Goal: Book appointment/travel/reservation

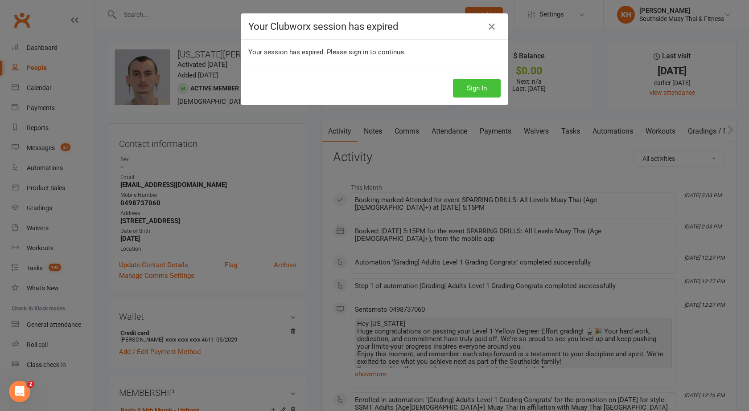
drag, startPoint x: 0, startPoint y: 0, endPoint x: 468, endPoint y: 91, distance: 477.0
click at [468, 91] on button "Sign In" at bounding box center [477, 88] width 48 height 19
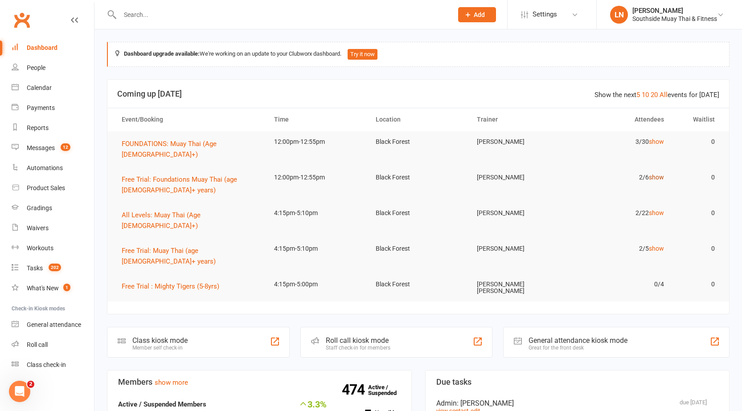
click at [659, 174] on link "show" at bounding box center [656, 177] width 15 height 7
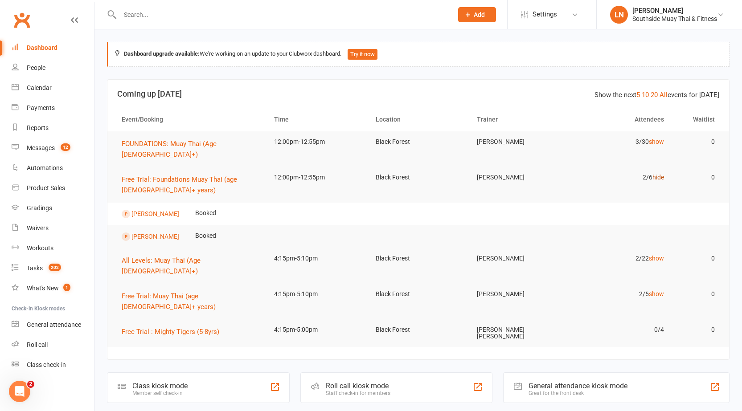
click at [653, 174] on link "hide" at bounding box center [658, 177] width 12 height 7
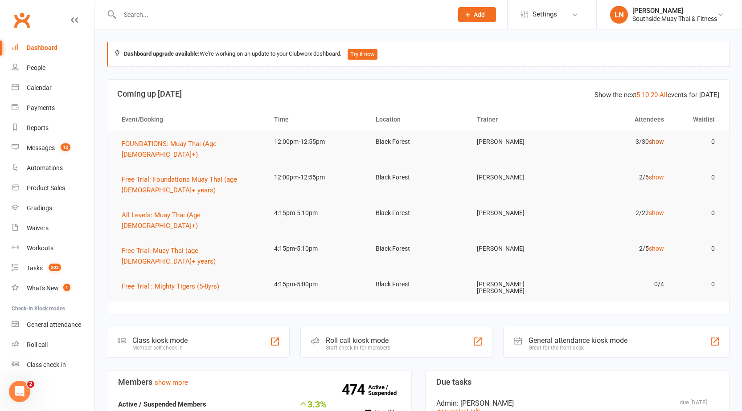
click at [659, 142] on link "show" at bounding box center [656, 141] width 15 height 7
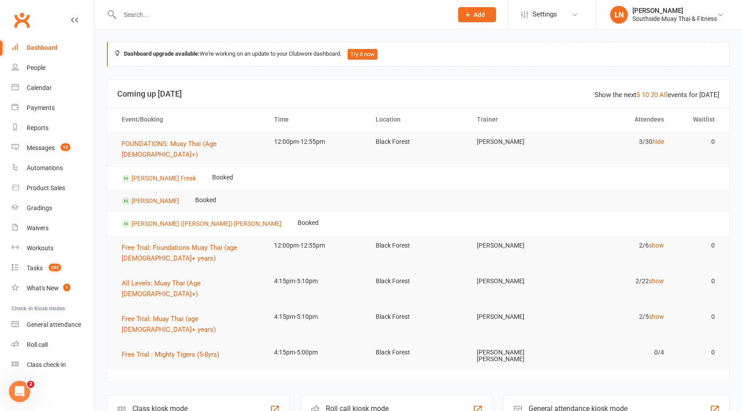
click at [181, 20] on input "text" at bounding box center [281, 14] width 329 height 12
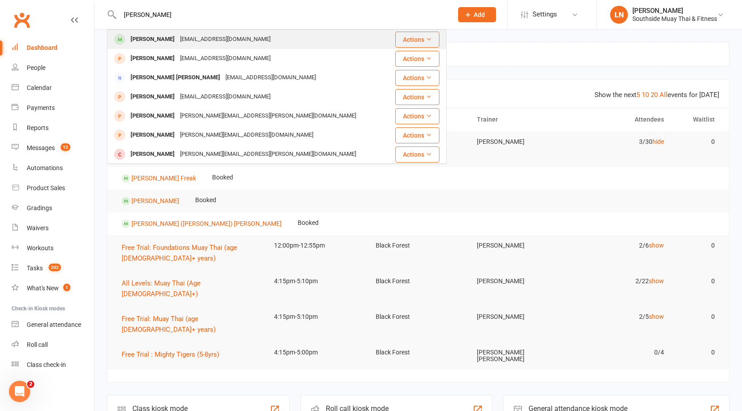
type input "matthew wag"
click at [218, 40] on div "S89dr2@icloud.com" at bounding box center [225, 39] width 96 height 13
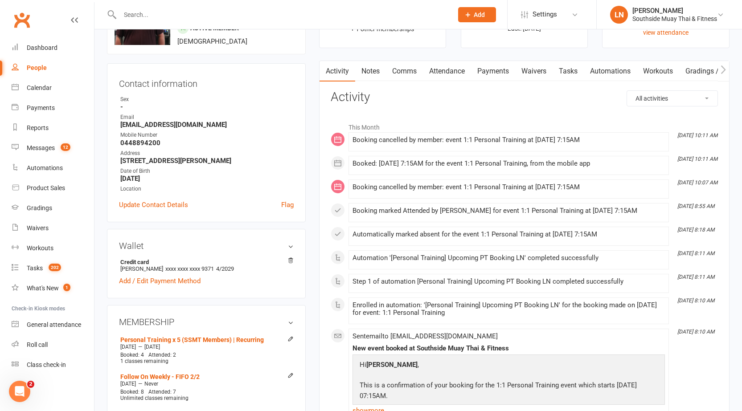
scroll to position [61, 0]
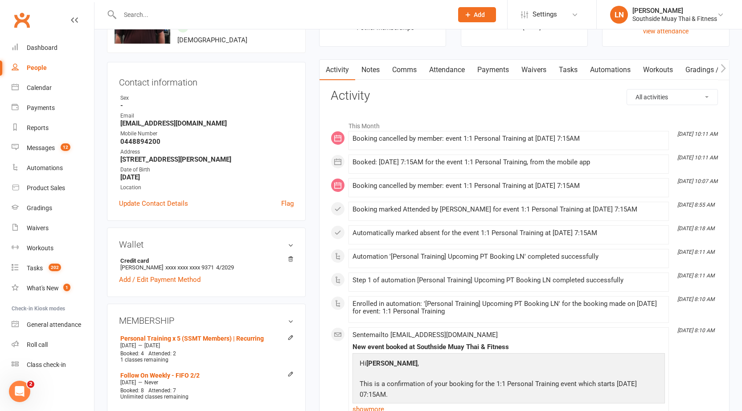
click at [468, 69] on link "Attendance" at bounding box center [447, 70] width 48 height 20
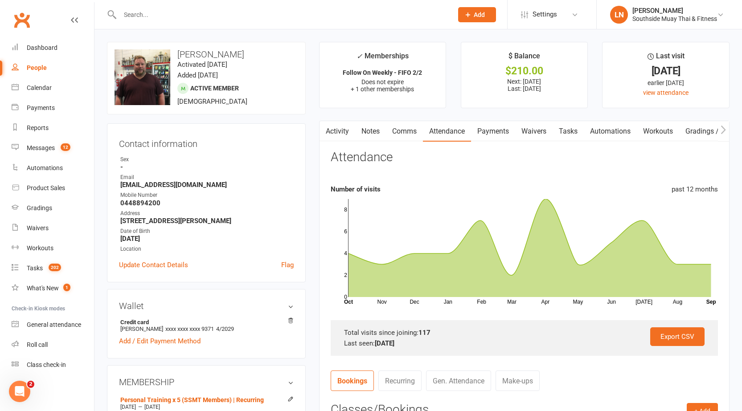
click at [371, 135] on link "Notes" at bounding box center [370, 131] width 31 height 20
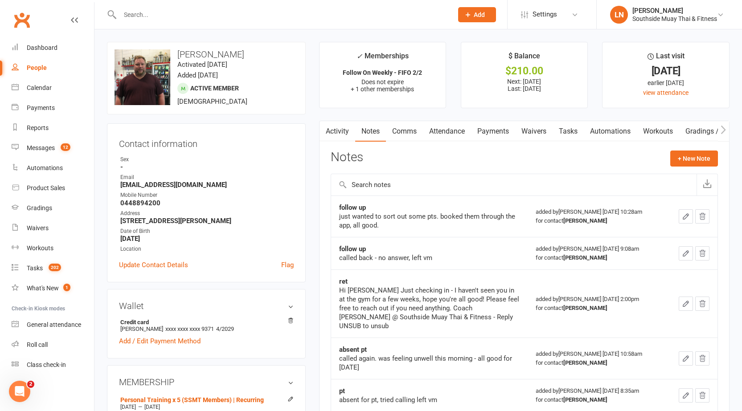
click at [182, 17] on input "text" at bounding box center [281, 14] width 329 height 12
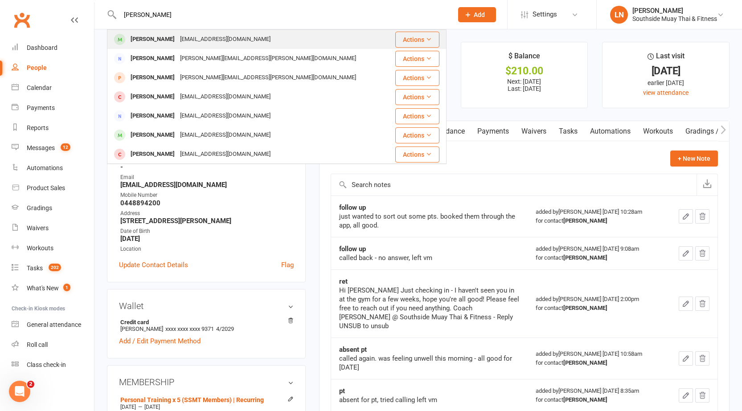
type input "erin harv"
click at [192, 37] on div "erinjessicaharvie@gmail.com" at bounding box center [225, 39] width 96 height 13
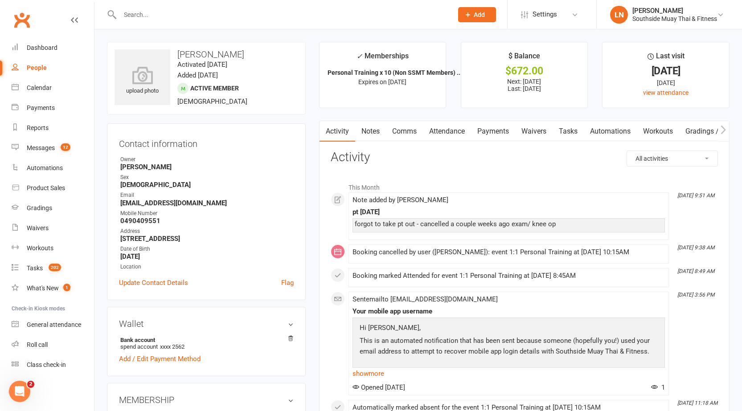
click at [453, 128] on link "Attendance" at bounding box center [447, 131] width 48 height 20
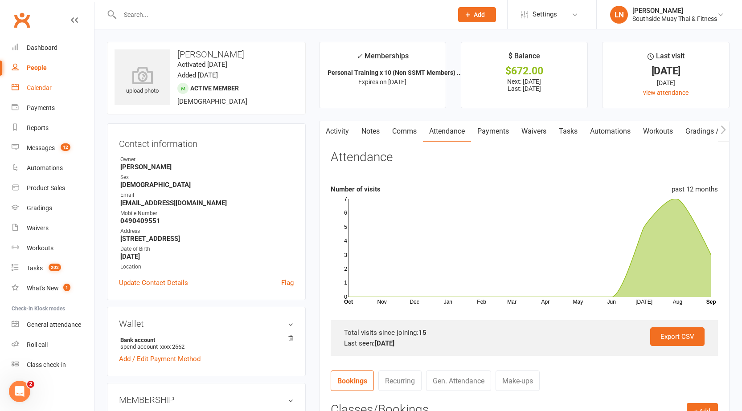
drag, startPoint x: 35, startPoint y: 88, endPoint x: 42, endPoint y: 81, distance: 10.1
click at [35, 88] on div "Calendar" at bounding box center [39, 87] width 25 height 7
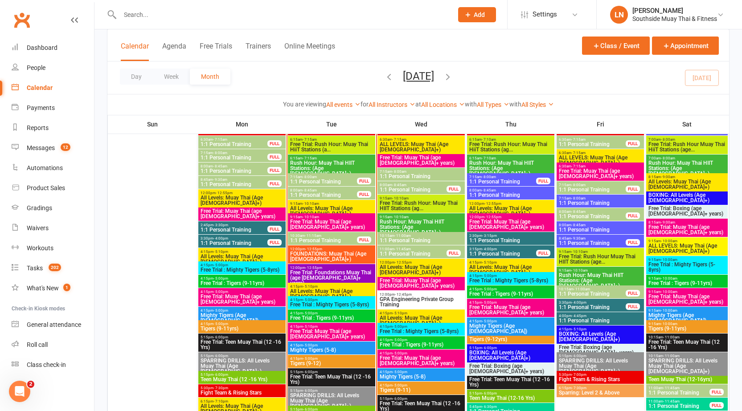
scroll to position [985, 0]
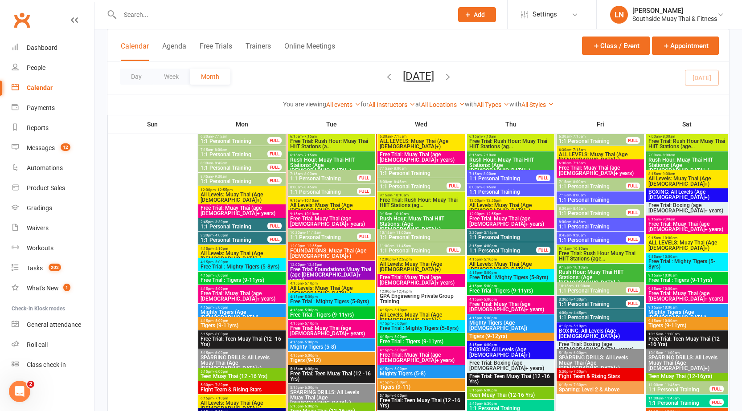
click at [582, 289] on span "1:1 Personal Training" at bounding box center [592, 290] width 68 height 5
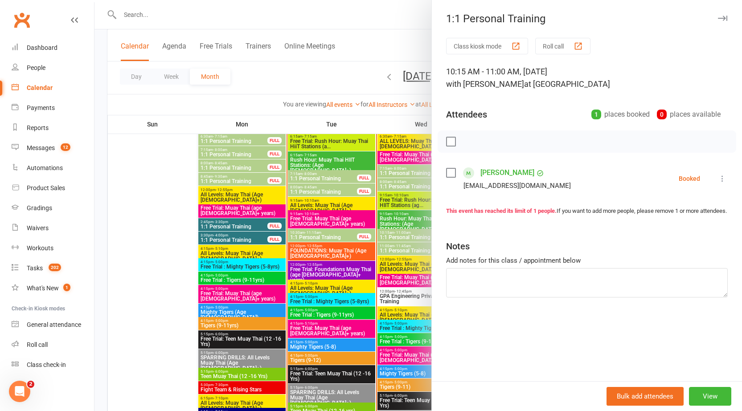
click at [718, 17] on icon "button" at bounding box center [722, 18] width 9 height 5
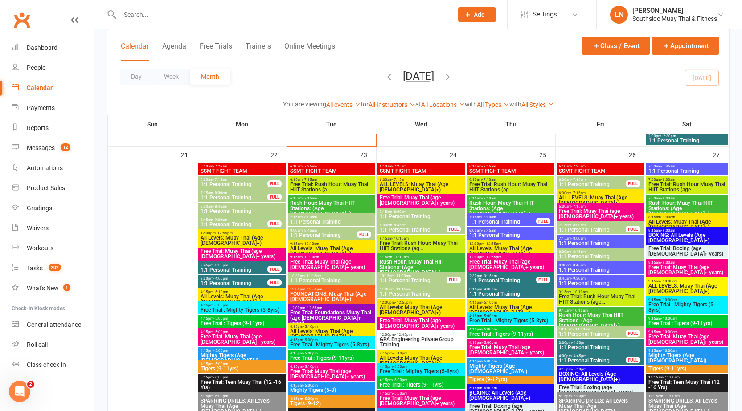
scroll to position [1386, 0]
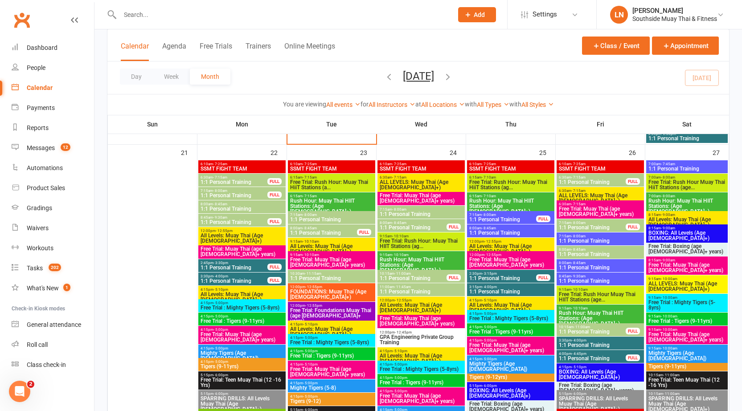
click at [223, 218] on span "- 9:30am" at bounding box center [220, 218] width 14 height 4
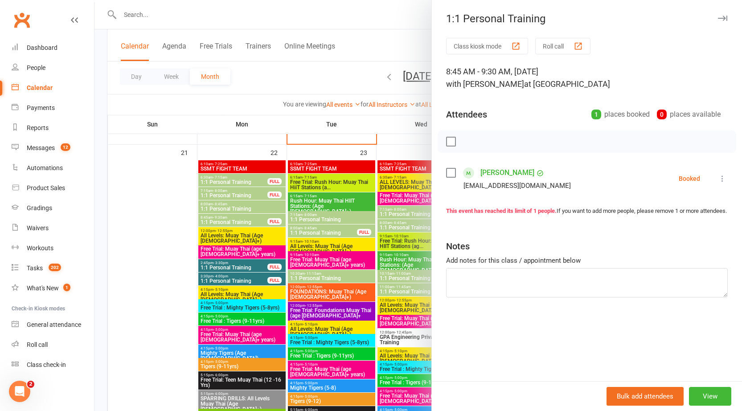
click at [719, 18] on icon "button" at bounding box center [722, 18] width 9 height 5
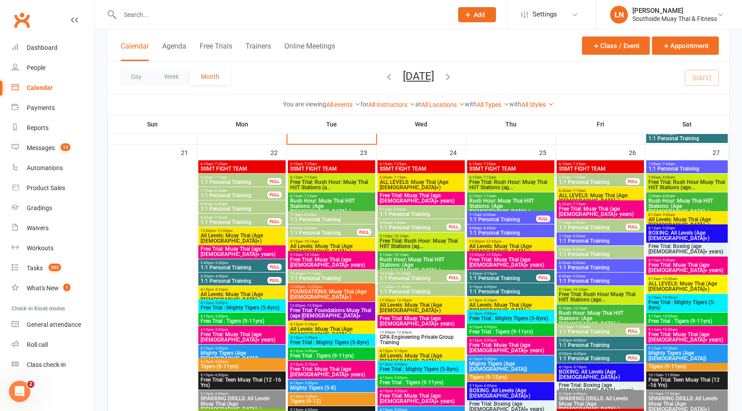
click at [585, 328] on span "- 11:00am" at bounding box center [581, 327] width 16 height 4
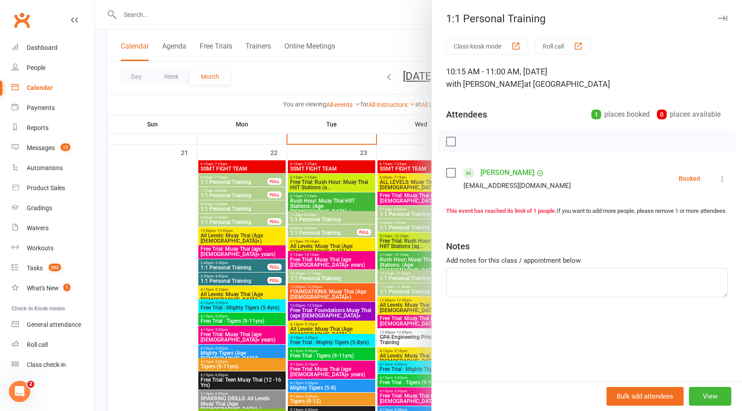
click at [718, 19] on icon "button" at bounding box center [722, 18] width 9 height 5
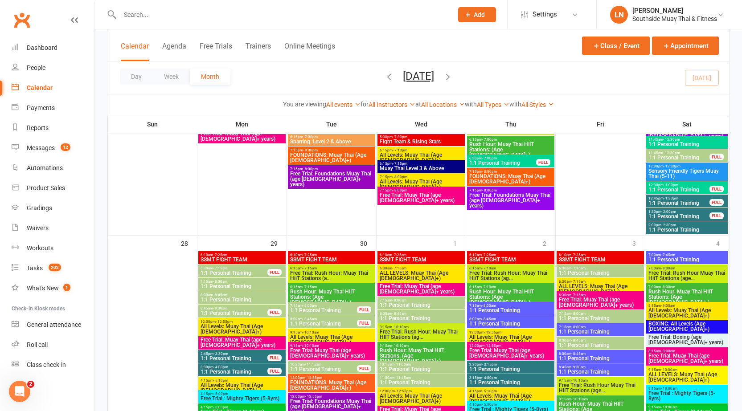
scroll to position [1787, 0]
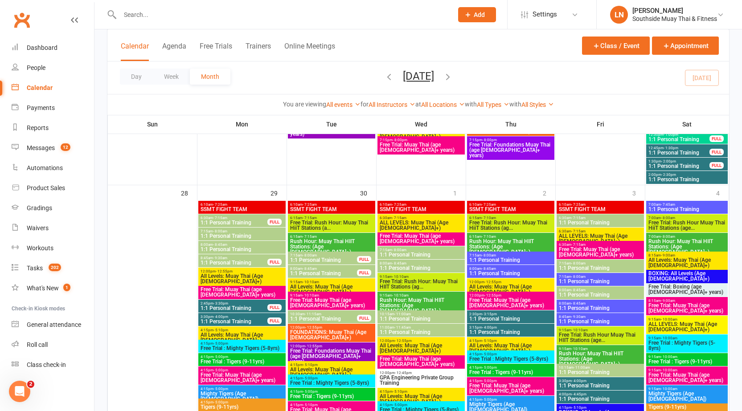
click at [214, 262] on span "1:1 Personal Training" at bounding box center [234, 262] width 68 height 5
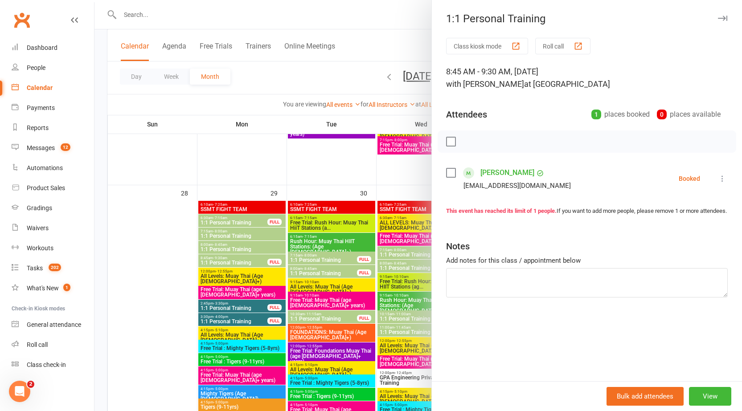
drag, startPoint x: 716, startPoint y: 14, endPoint x: 716, endPoint y: 22, distance: 8.1
click at [717, 15] on button "button" at bounding box center [722, 18] width 11 height 11
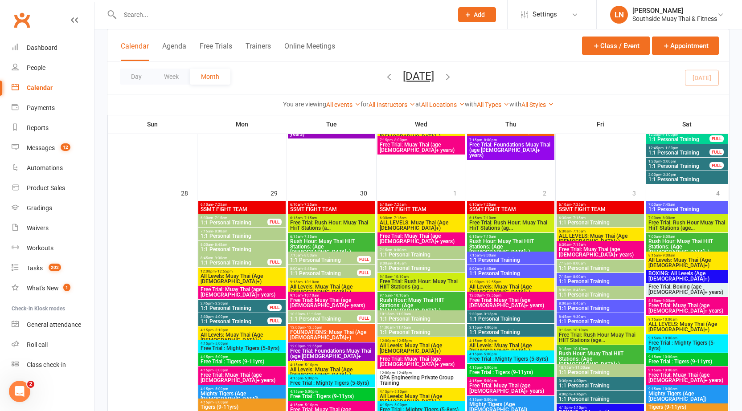
click at [601, 368] on span "10:15am - 11:00am" at bounding box center [600, 368] width 84 height 4
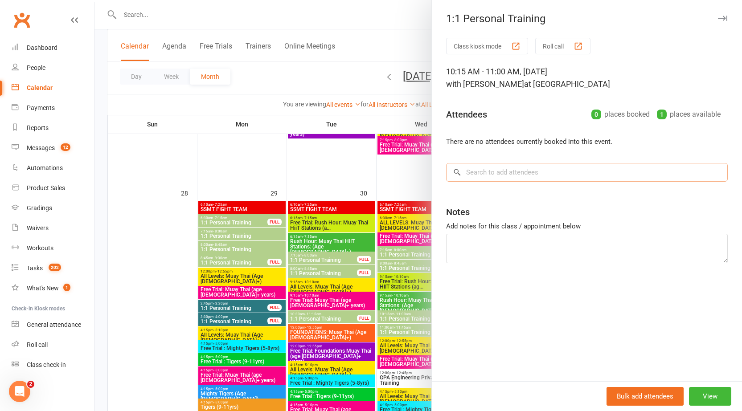
click at [519, 172] on input "search" at bounding box center [587, 172] width 282 height 19
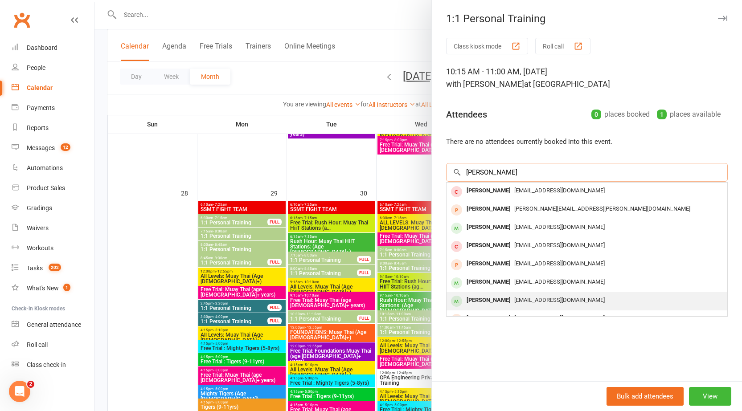
type input "erin"
click at [523, 299] on span "erinjessicaharvie@gmail.com" at bounding box center [559, 300] width 90 height 7
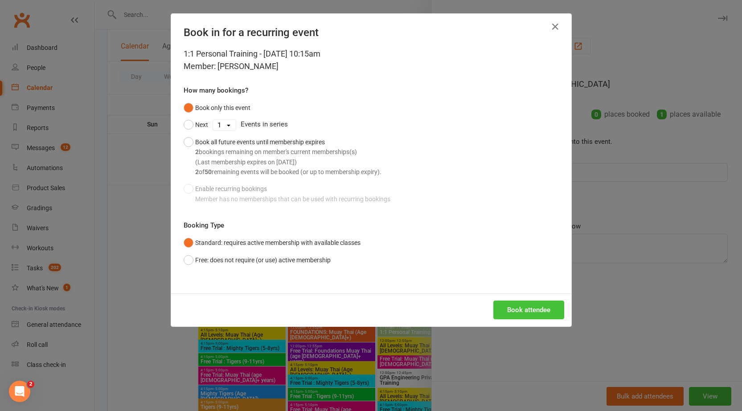
click at [537, 310] on button "Book attendee" at bounding box center [528, 310] width 71 height 19
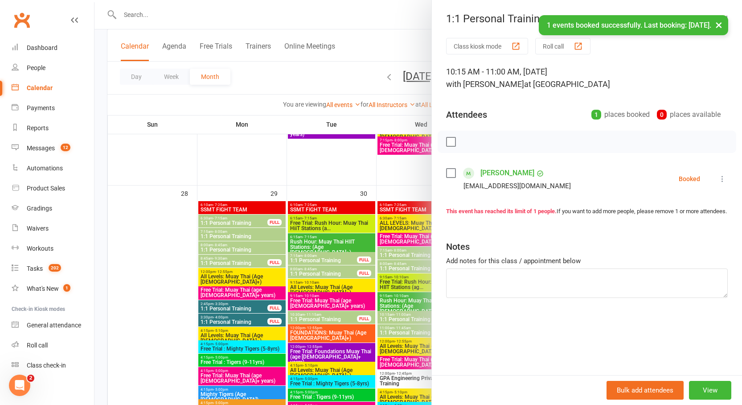
click at [718, 25] on button "×" at bounding box center [719, 24] width 16 height 19
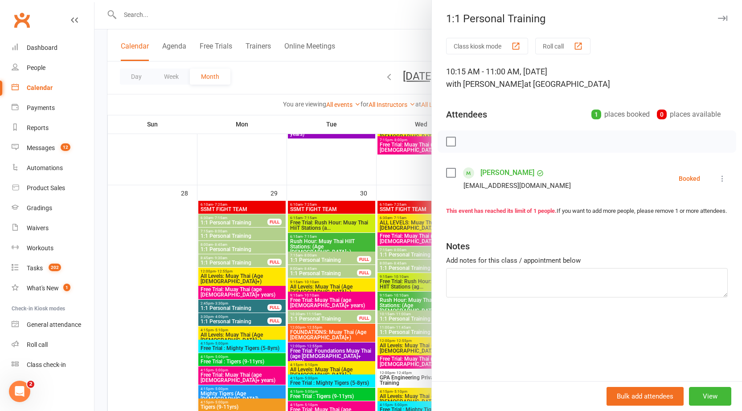
click at [718, 16] on icon "button" at bounding box center [722, 18] width 9 height 5
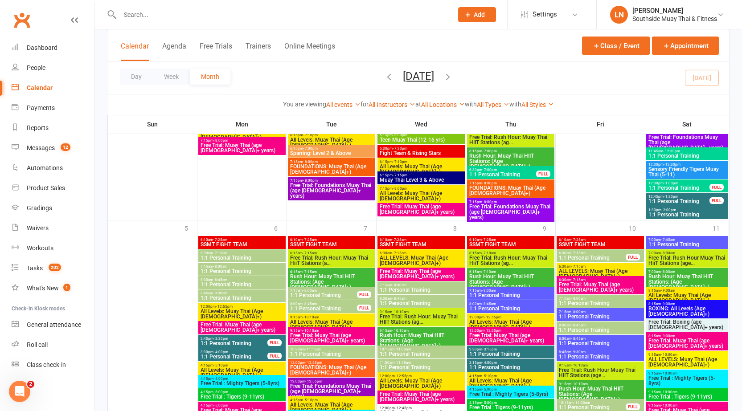
scroll to position [2173, 0]
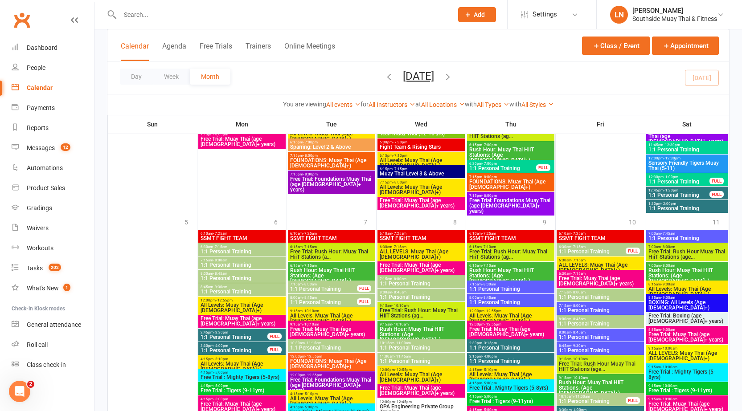
click at [216, 287] on span "- 9:30am" at bounding box center [220, 287] width 14 height 4
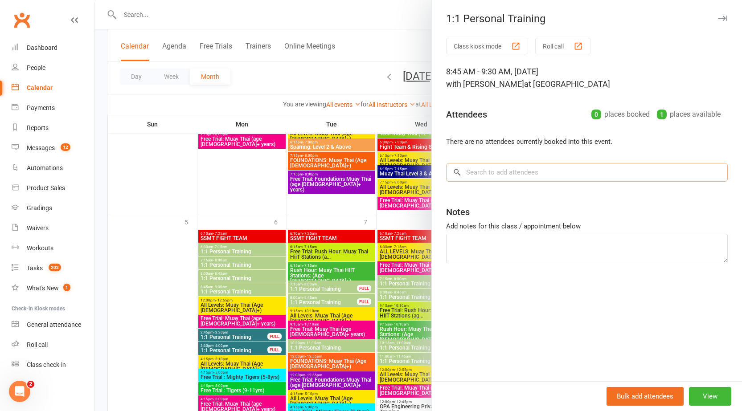
click at [506, 173] on input "search" at bounding box center [587, 172] width 282 height 19
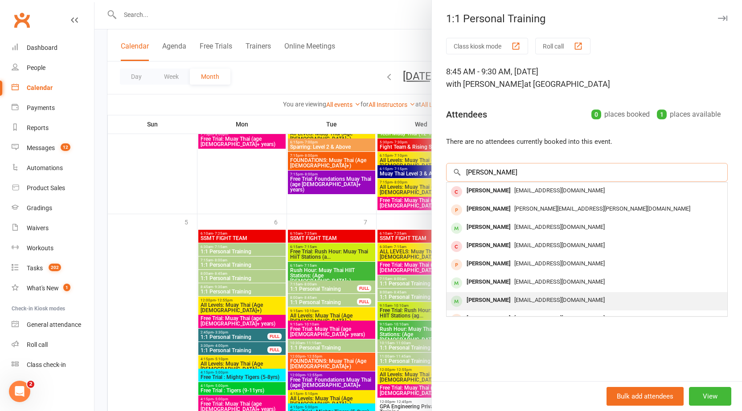
type input "erin"
click at [580, 302] on div "erinjessicaharvie@gmail.com" at bounding box center [587, 300] width 274 height 13
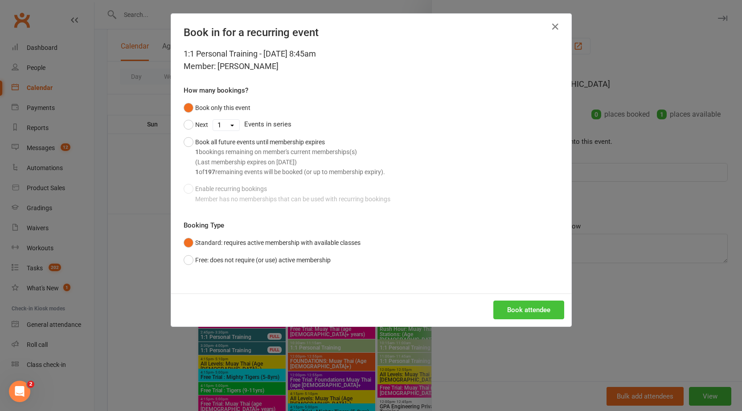
drag, startPoint x: 535, startPoint y: 310, endPoint x: 551, endPoint y: 295, distance: 21.4
click at [536, 310] on button "Book attendee" at bounding box center [528, 310] width 71 height 19
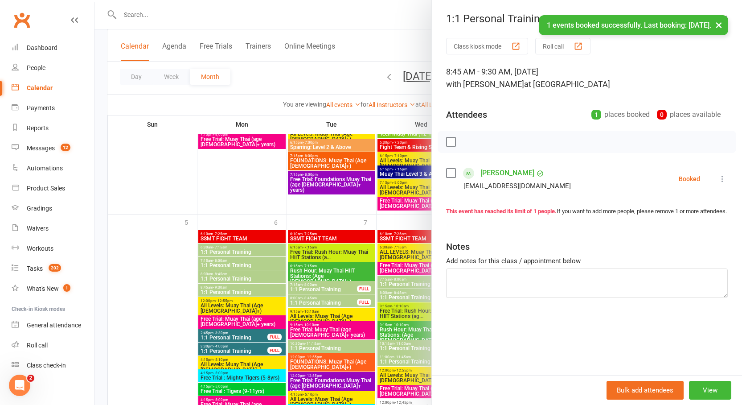
click at [720, 24] on button "×" at bounding box center [719, 24] width 16 height 19
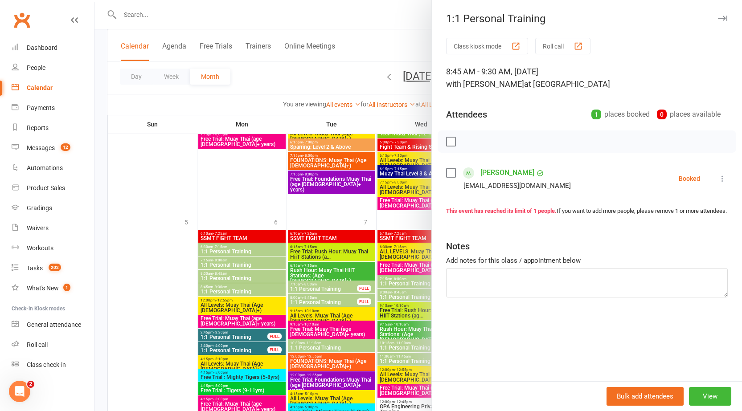
drag, startPoint x: 712, startPoint y: 18, endPoint x: 707, endPoint y: 30, distance: 13.0
click at [718, 18] on icon "button" at bounding box center [722, 18] width 9 height 5
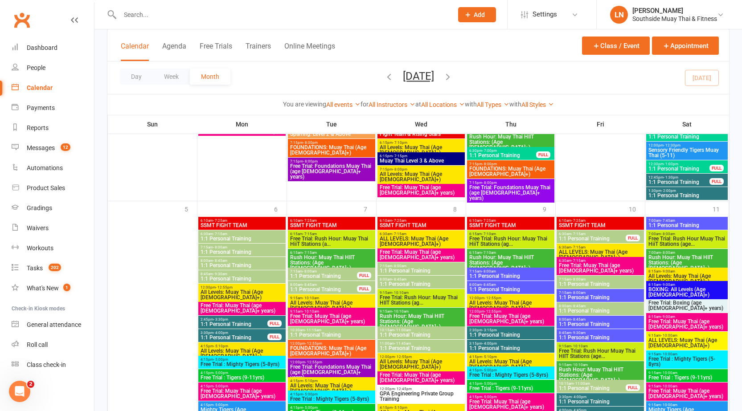
scroll to position [2189, 0]
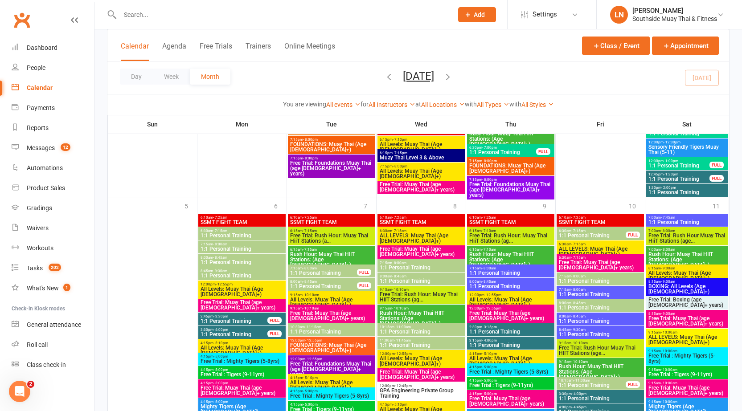
click at [241, 268] on div "8:45am - 9:30am 1:1 Personal Training" at bounding box center [241, 273] width 87 height 13
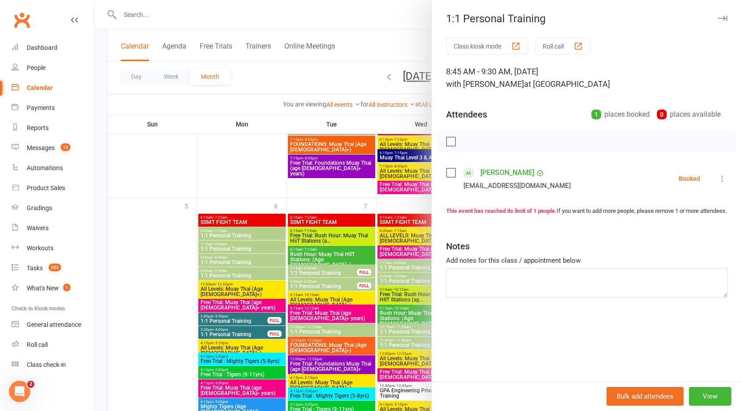
click at [718, 176] on icon at bounding box center [722, 178] width 9 height 9
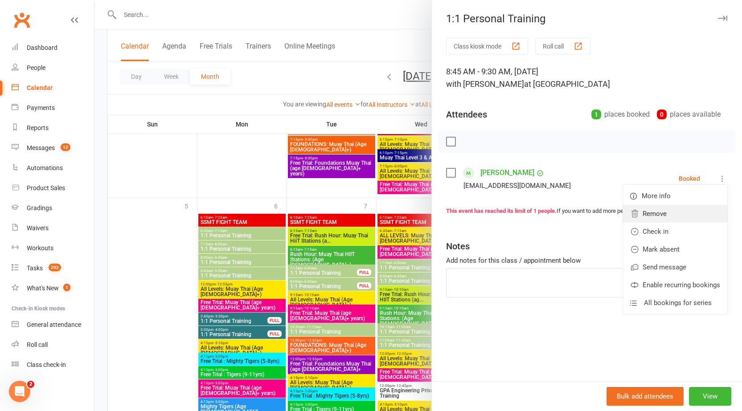
click at [666, 213] on link "Remove" at bounding box center [675, 214] width 104 height 18
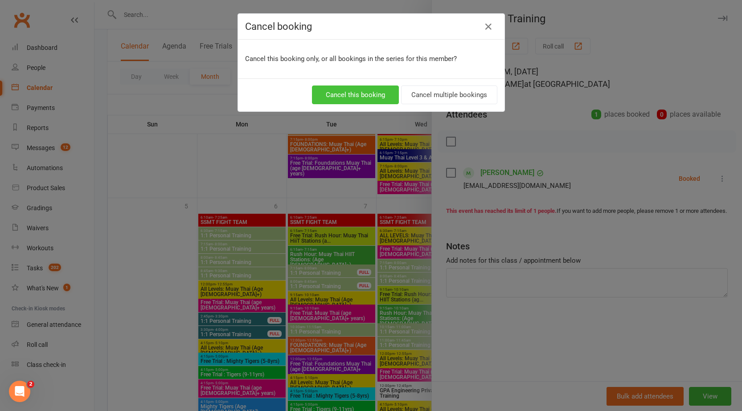
click at [369, 99] on button "Cancel this booking" at bounding box center [355, 95] width 87 height 19
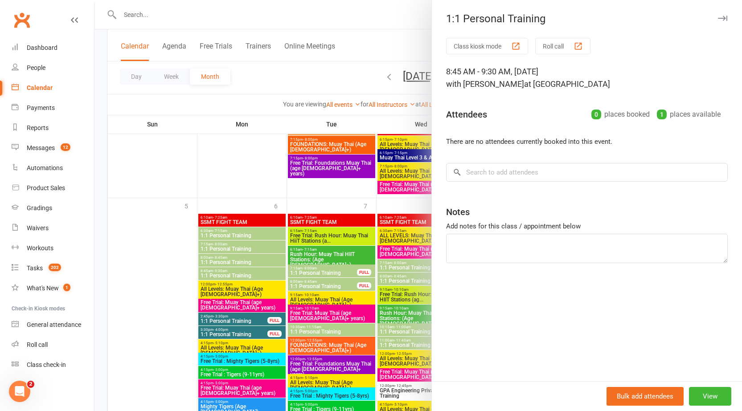
click at [718, 17] on icon "button" at bounding box center [722, 18] width 9 height 5
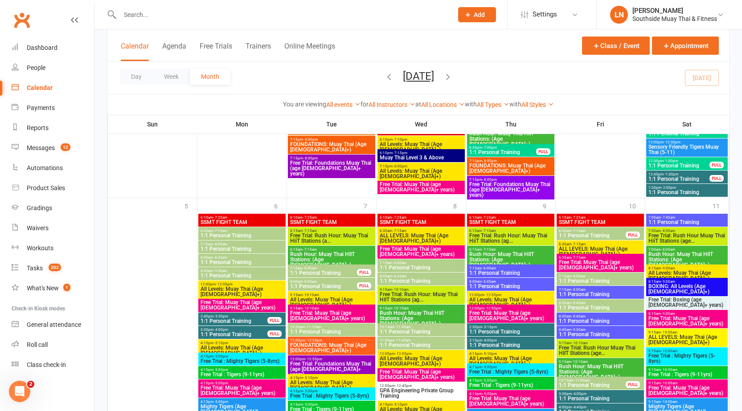
click at [585, 384] on span "1:1 Personal Training" at bounding box center [592, 385] width 68 height 5
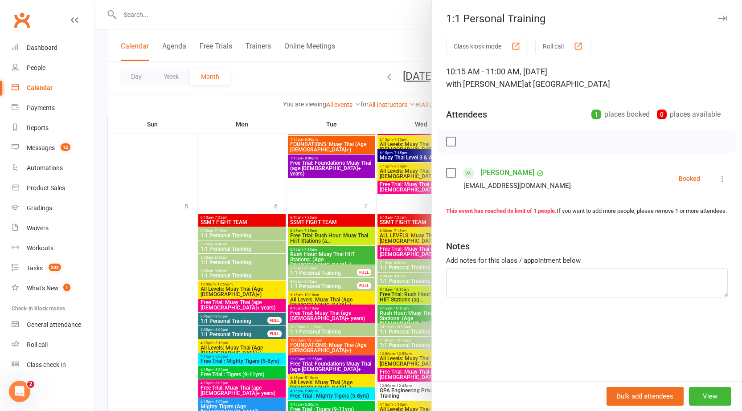
click at [720, 16] on icon "button" at bounding box center [722, 18] width 9 height 5
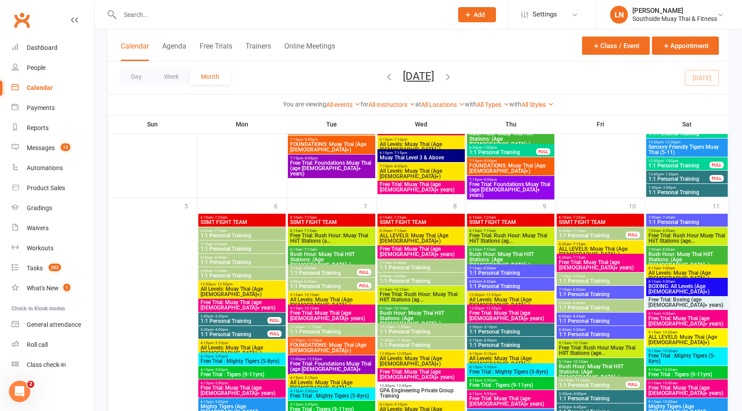
click at [336, 331] on span "1:1 Personal Training" at bounding box center [332, 331] width 84 height 5
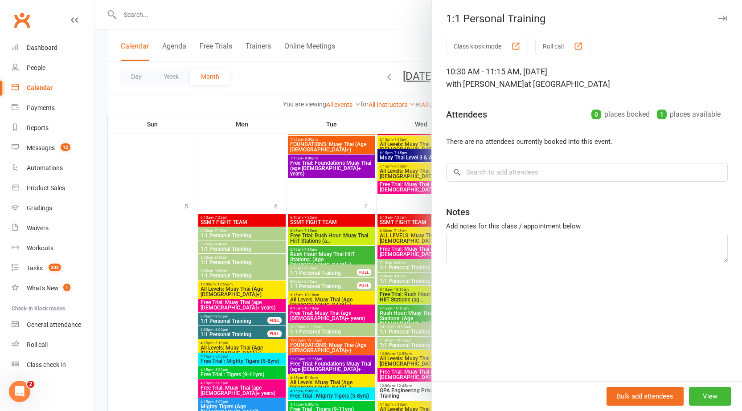
click at [718, 16] on icon "button" at bounding box center [722, 18] width 9 height 5
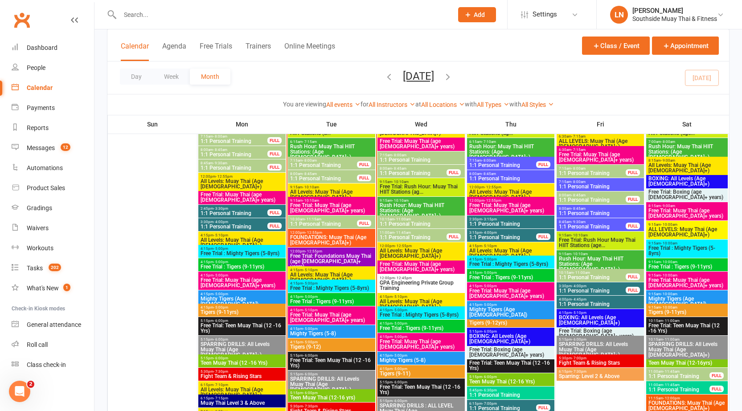
scroll to position [997, 0]
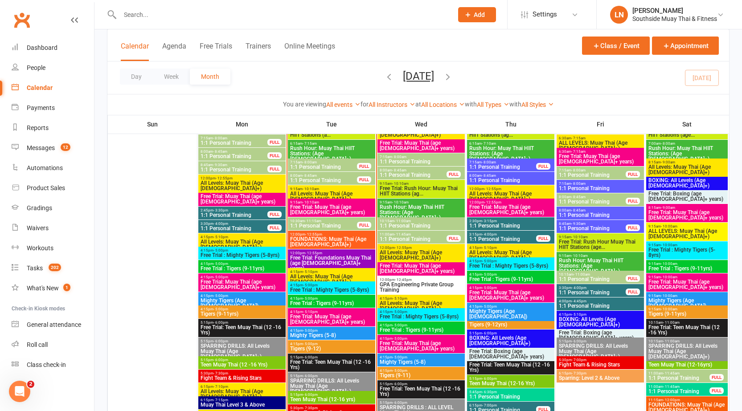
click at [251, 15] on input "text" at bounding box center [281, 14] width 329 height 12
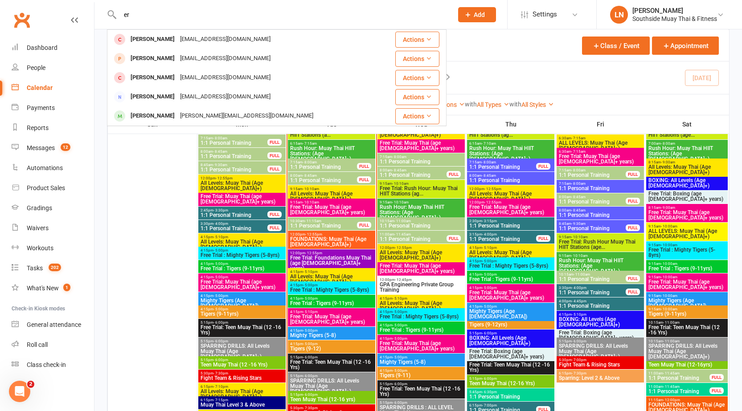
type input "er"
click at [314, 240] on span "FOUNDATIONS: Muay Thai (Age 13+)" at bounding box center [332, 242] width 84 height 11
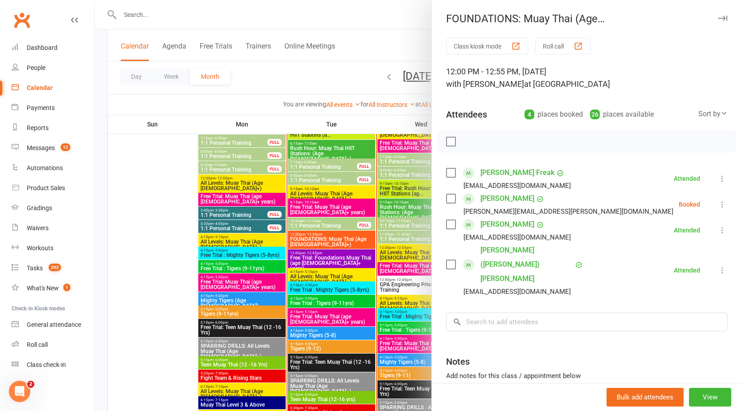
drag, startPoint x: 316, startPoint y: 240, endPoint x: 327, endPoint y: 217, distance: 25.3
click at [319, 242] on div at bounding box center [417, 205] width 647 height 411
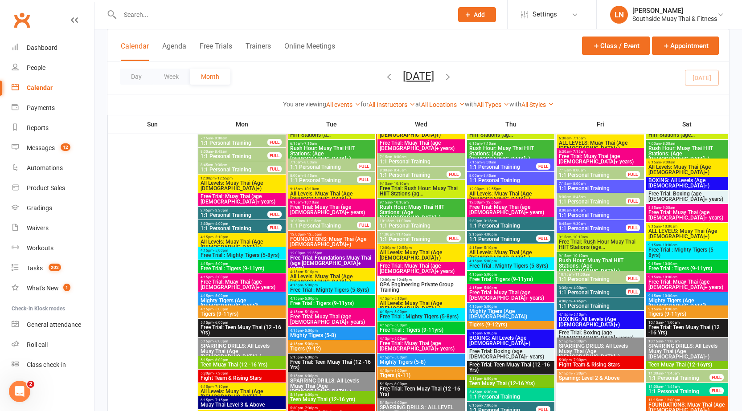
click at [196, 15] on input "text" at bounding box center [281, 14] width 329 height 12
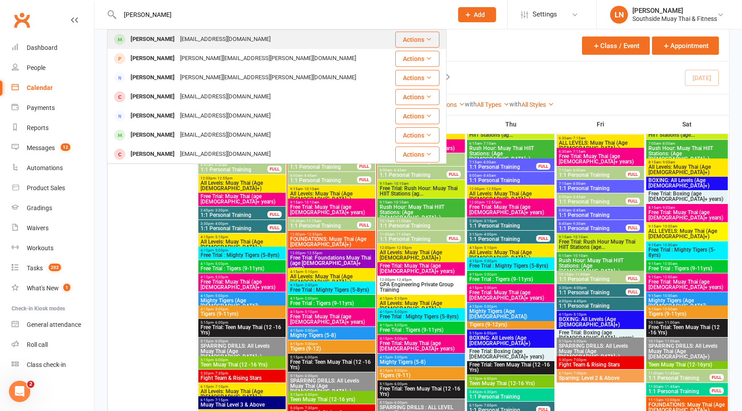
type input "erin har"
click at [195, 38] on div "erinjessicaharvie@gmail.com" at bounding box center [225, 39] width 96 height 13
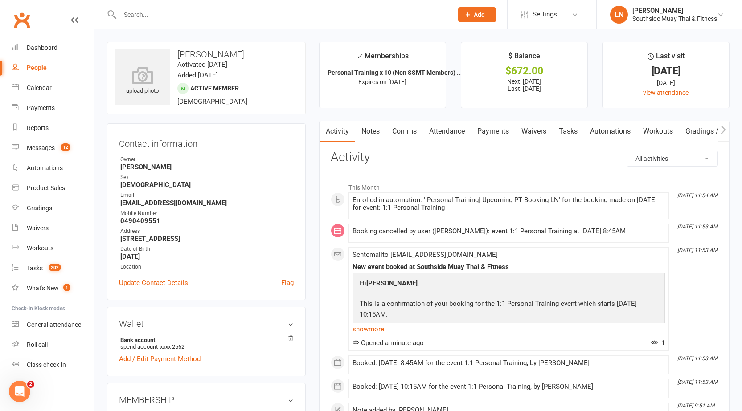
click at [448, 127] on link "Attendance" at bounding box center [447, 131] width 48 height 20
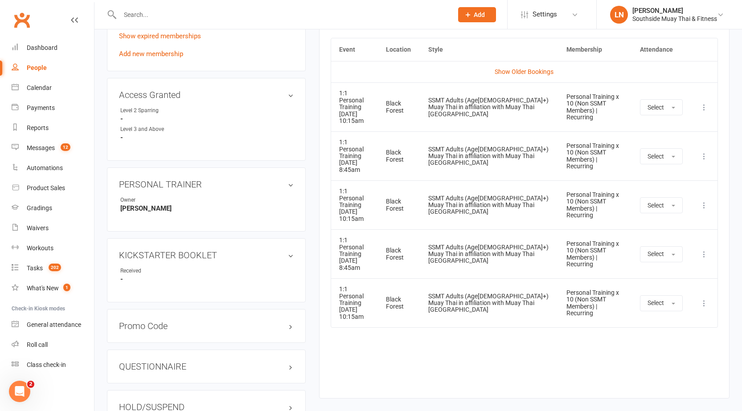
scroll to position [238, 0]
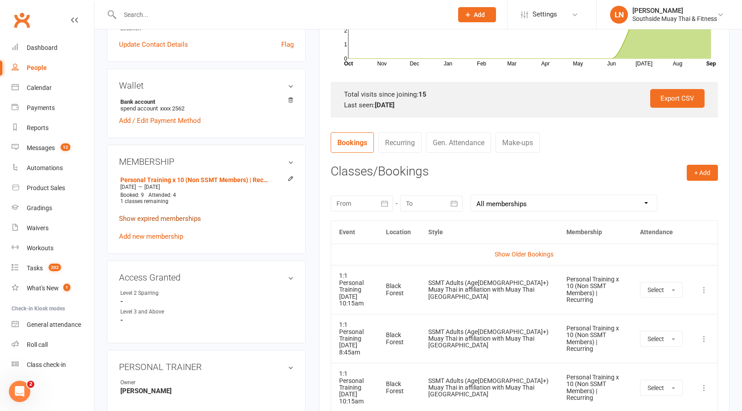
click at [177, 221] on link "Show expired memberships" at bounding box center [160, 219] width 82 height 8
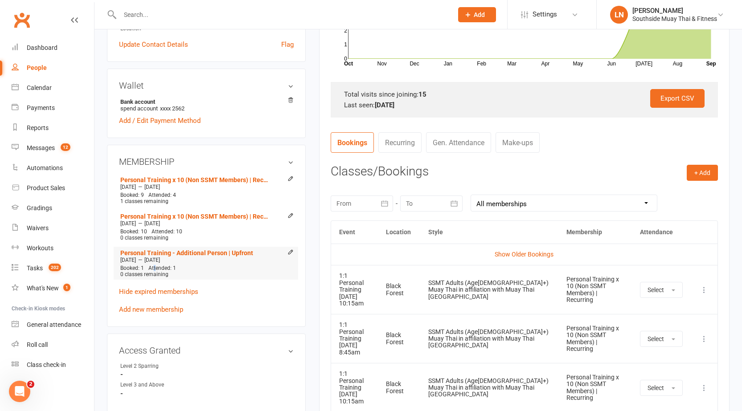
drag, startPoint x: 153, startPoint y: 265, endPoint x: 158, endPoint y: 264, distance: 4.7
click at [158, 265] on span "Attended: 1" at bounding box center [162, 268] width 28 height 6
click at [224, 292] on p "Hide expired memberships" at bounding box center [206, 291] width 175 height 11
click at [169, 290] on link "Hide expired memberships" at bounding box center [158, 292] width 79 height 8
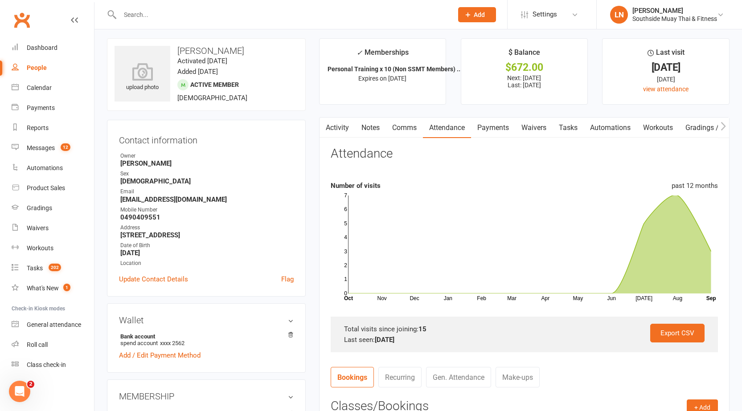
scroll to position [0, 0]
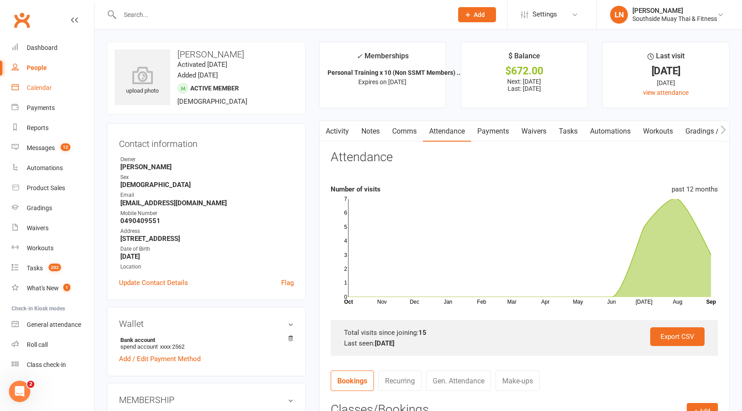
click at [44, 92] on link "Calendar" at bounding box center [53, 88] width 82 height 20
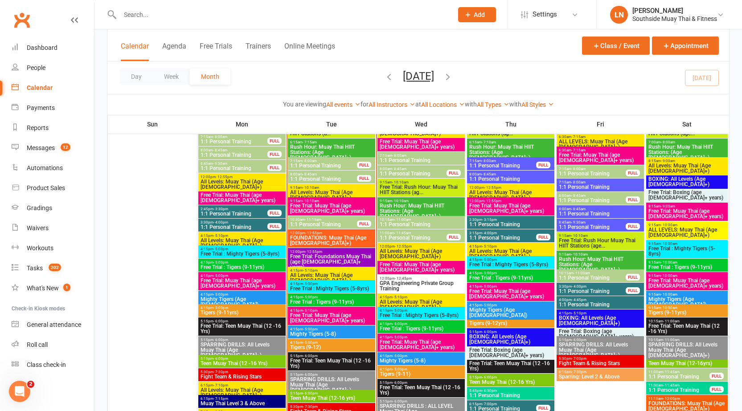
scroll to position [982, 0]
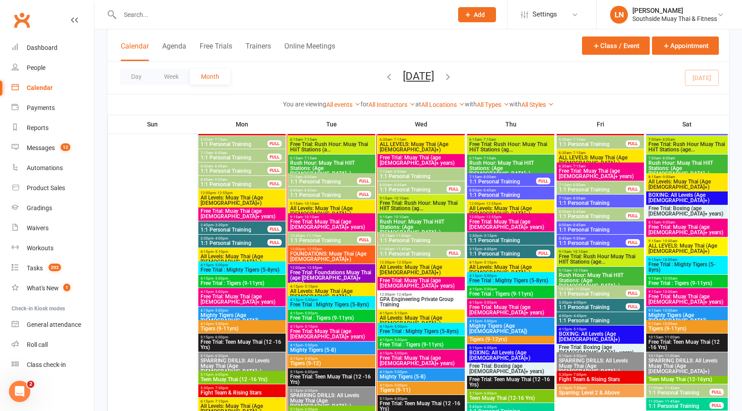
click at [310, 271] on span "Free Trial: Foundations Muay Thai (age 13+ years)" at bounding box center [332, 278] width 84 height 16
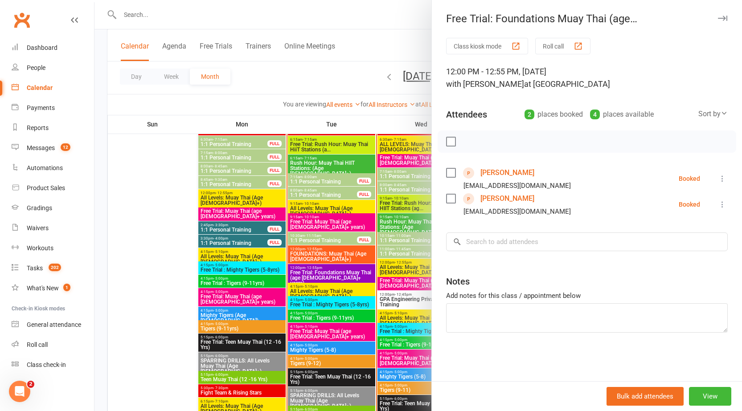
click at [719, 11] on div "Free Trial: Foundations Muay Thai (age 13+ years) Class kiosk mode Roll call 12…" at bounding box center [586, 205] width 311 height 411
click at [720, 17] on icon "button" at bounding box center [722, 18] width 9 height 5
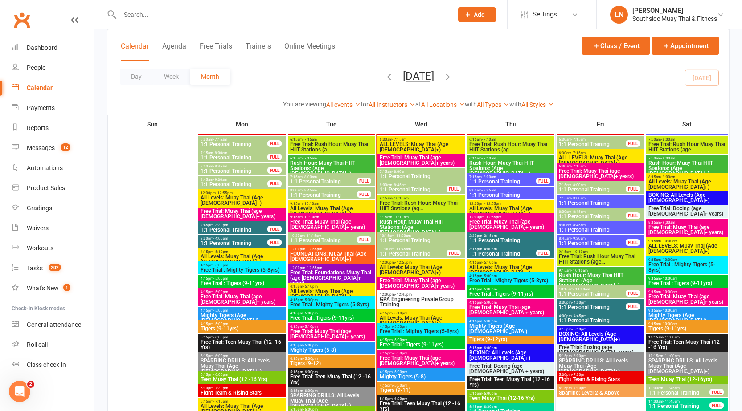
scroll to position [931, 0]
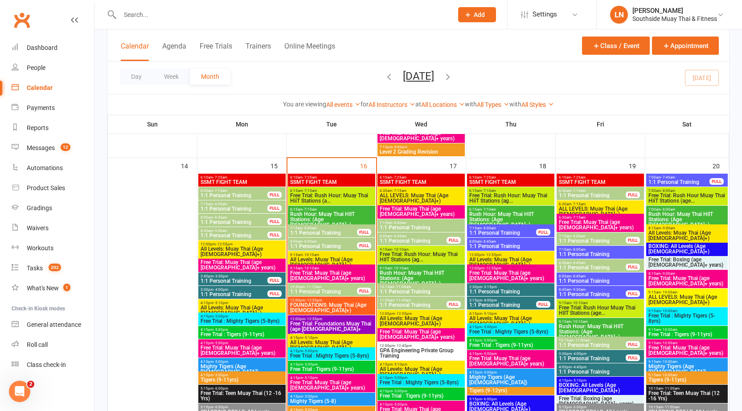
click at [356, 307] on span "FOUNDATIONS: Muay Thai (Age 13+)" at bounding box center [332, 308] width 84 height 11
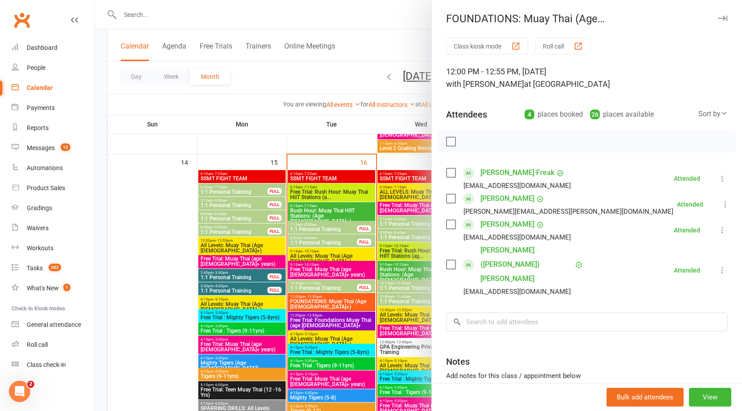
scroll to position [889, 0]
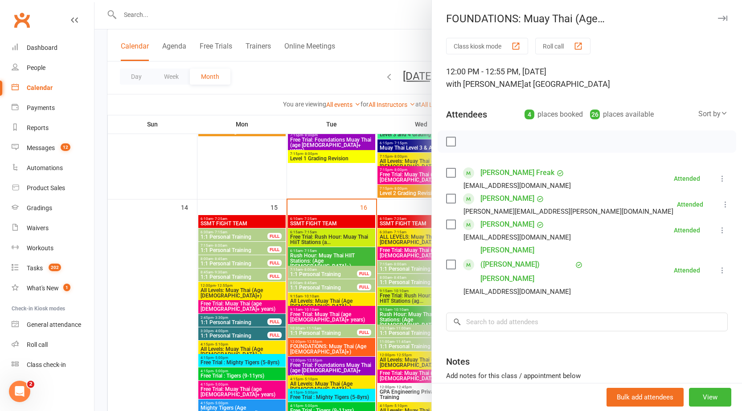
click at [688, 55] on div "Class kiosk mode Roll call 12:00 PM - 12:55 PM, Tuesday, September, 16, 2025 wi…" at bounding box center [587, 248] width 310 height 420
click at [717, 22] on button "button" at bounding box center [722, 18] width 11 height 11
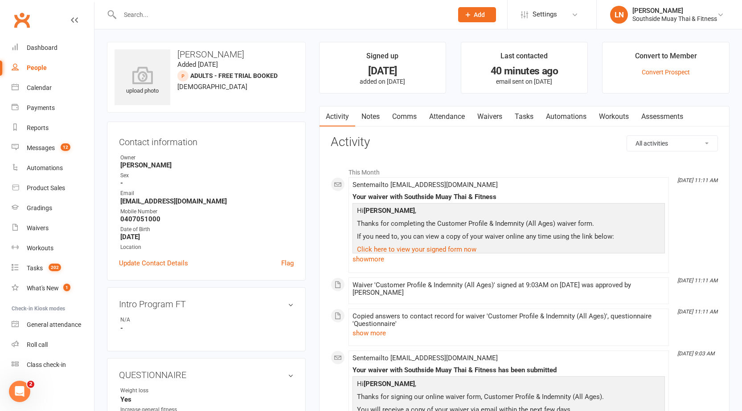
click at [500, 117] on link "Waivers" at bounding box center [489, 116] width 37 height 20
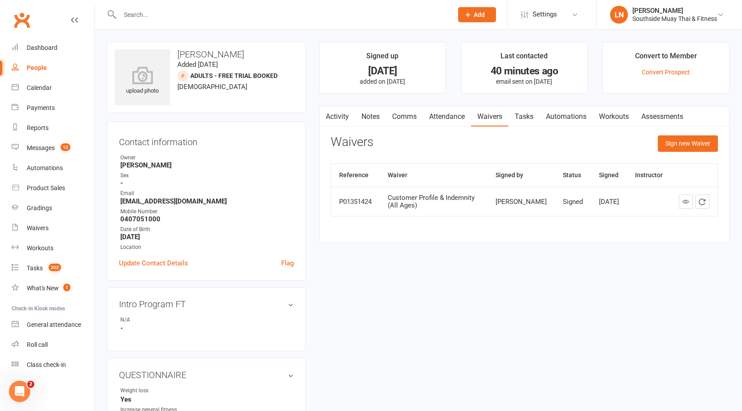
click at [353, 119] on link "Activity" at bounding box center [337, 116] width 36 height 20
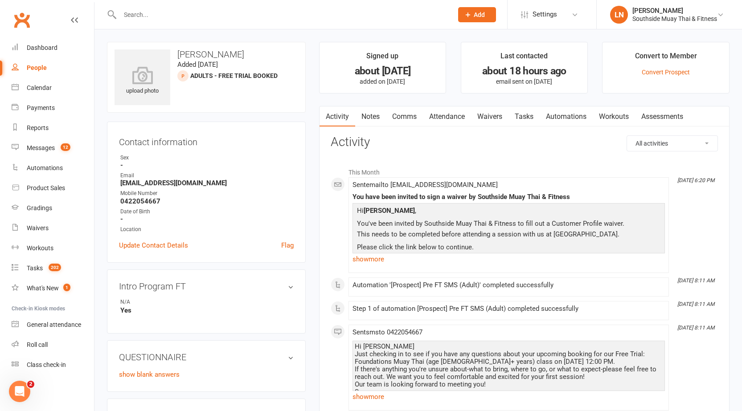
click at [495, 119] on link "Waivers" at bounding box center [489, 116] width 37 height 20
